Goal: Transaction & Acquisition: Purchase product/service

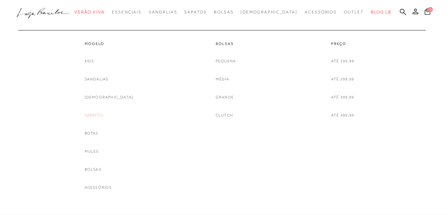
click at [103, 115] on link "Sapatos" at bounding box center [94, 114] width 19 height 7
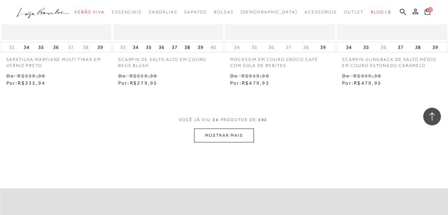
scroll to position [1345, 0]
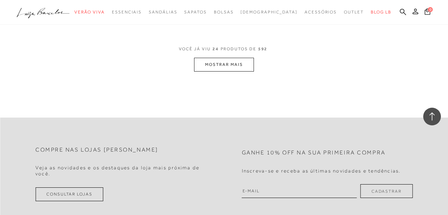
click at [251, 69] on button "MOSTRAR MAIS" at bounding box center [223, 65] width 59 height 14
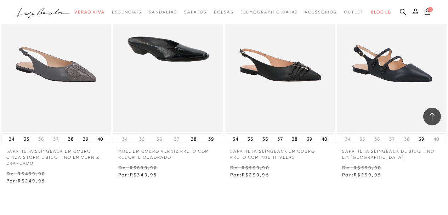
scroll to position [2619, 0]
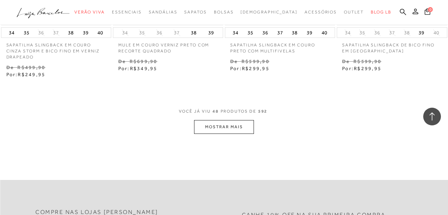
click at [202, 130] on button "MOSTRAR MAIS" at bounding box center [223, 127] width 59 height 14
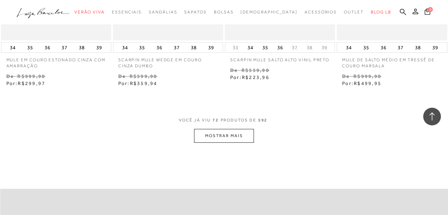
scroll to position [3964, 0]
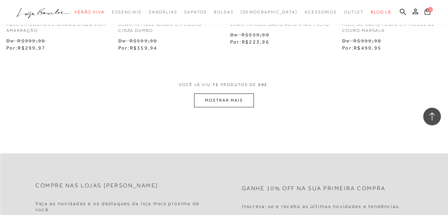
click at [201, 97] on button "MOSTRAR MAIS" at bounding box center [223, 100] width 59 height 14
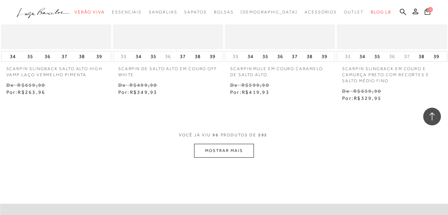
scroll to position [5344, 0]
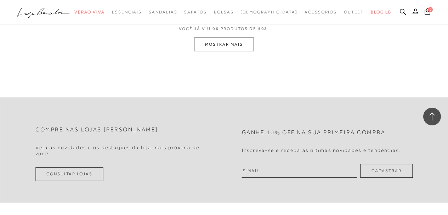
click at [224, 41] on button "MOSTRAR MAIS" at bounding box center [223, 45] width 59 height 14
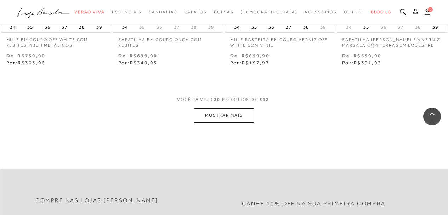
scroll to position [6621, 0]
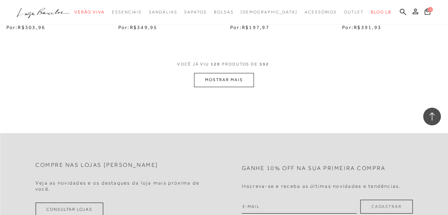
click at [233, 84] on button "MOSTRAR MAIS" at bounding box center [223, 80] width 59 height 14
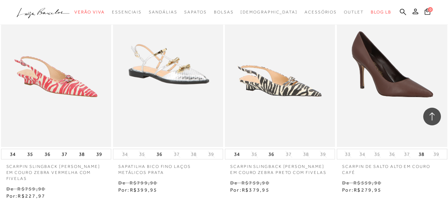
scroll to position [7895, 0]
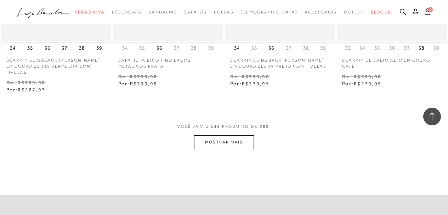
click at [242, 135] on button "MOSTRAR MAIS" at bounding box center [223, 142] width 59 height 14
